Goal: Navigation & Orientation: Go to known website

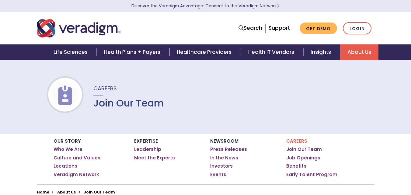
scroll to position [461, 0]
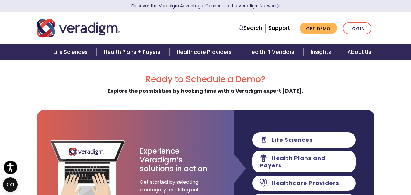
scroll to position [122, 0]
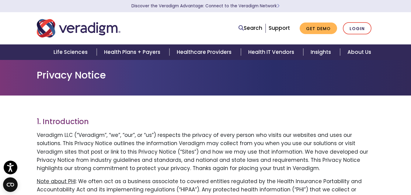
scroll to position [1278, 0]
